Goal: Register for event/course

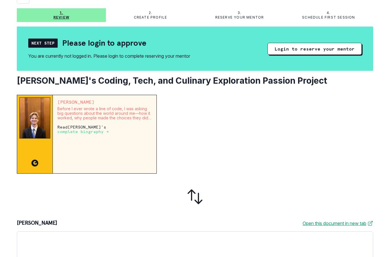
scroll to position [33, 0]
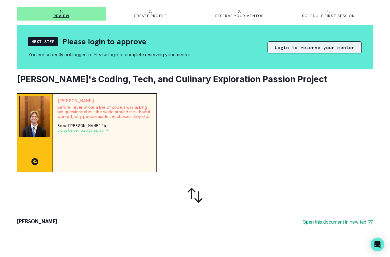
click at [334, 47] on button "Login to reserve your mentor" at bounding box center [315, 47] width 94 height 12
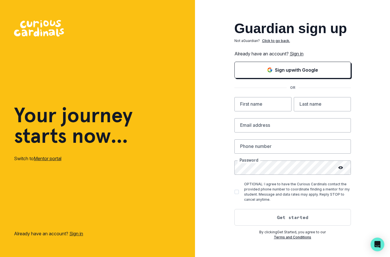
click at [301, 57] on link "Sign in" at bounding box center [297, 54] width 14 height 6
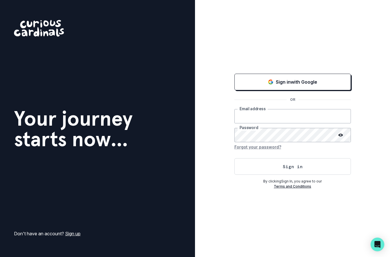
click at [260, 123] on input "email" at bounding box center [293, 116] width 117 height 14
type input "[EMAIL_ADDRESS][DOMAIN_NAME]"
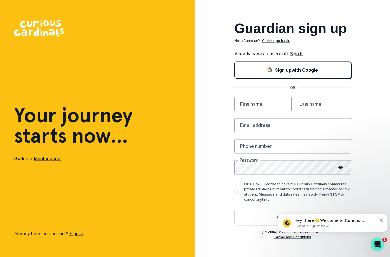
scroll to position [23, 0]
click at [286, 182] on p "OPTIONAL: I agree to have the Curious Cardinals contact the provided phone numb…" at bounding box center [297, 192] width 107 height 21
click at [235, 192] on input "OPTIONAL: I agree to have the Curious Cardinals contact the provided phone numb…" at bounding box center [234, 192] width 0 height 0
checkbox input "true"
